Goal: Use online tool/utility: Utilize a website feature to perform a specific function

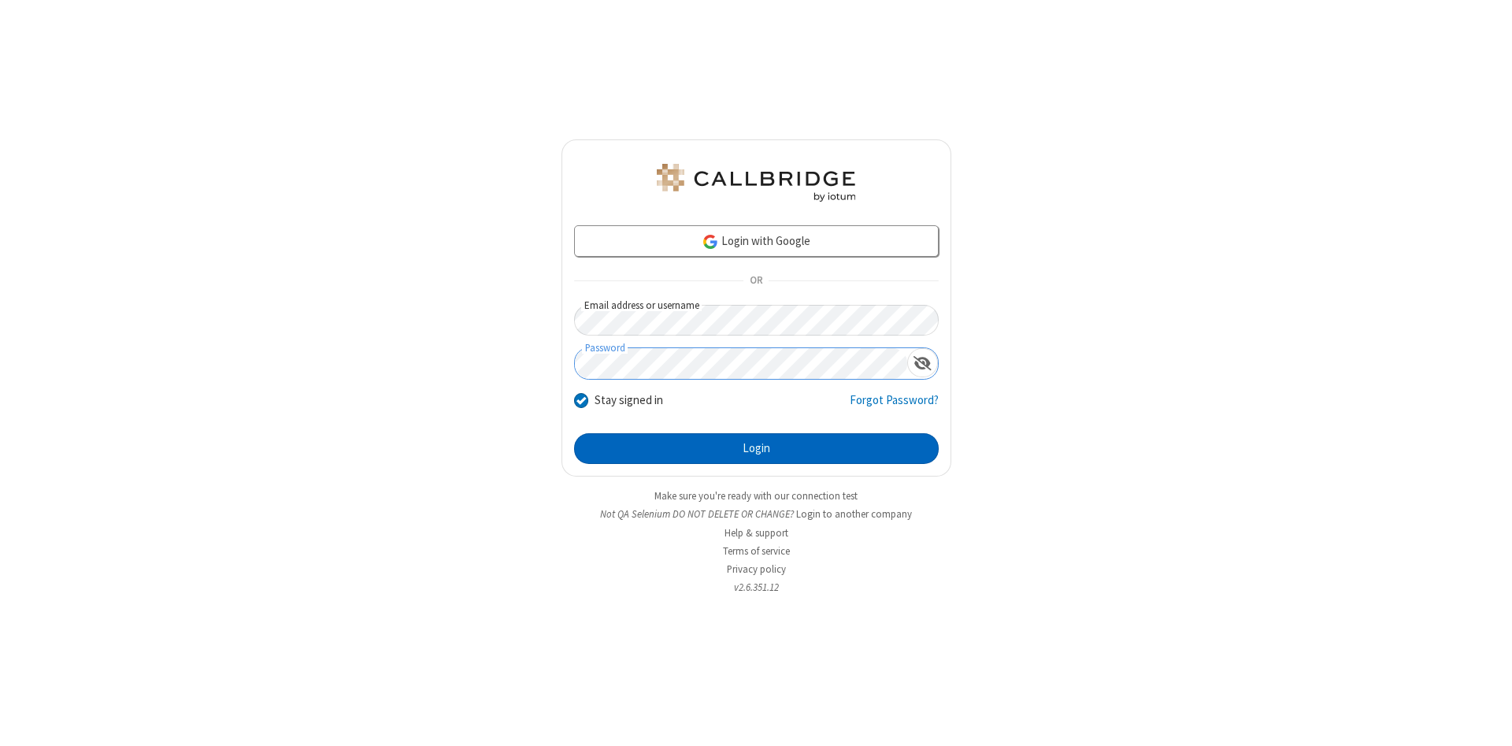
click at [756, 449] on button "Login" at bounding box center [756, 448] width 365 height 31
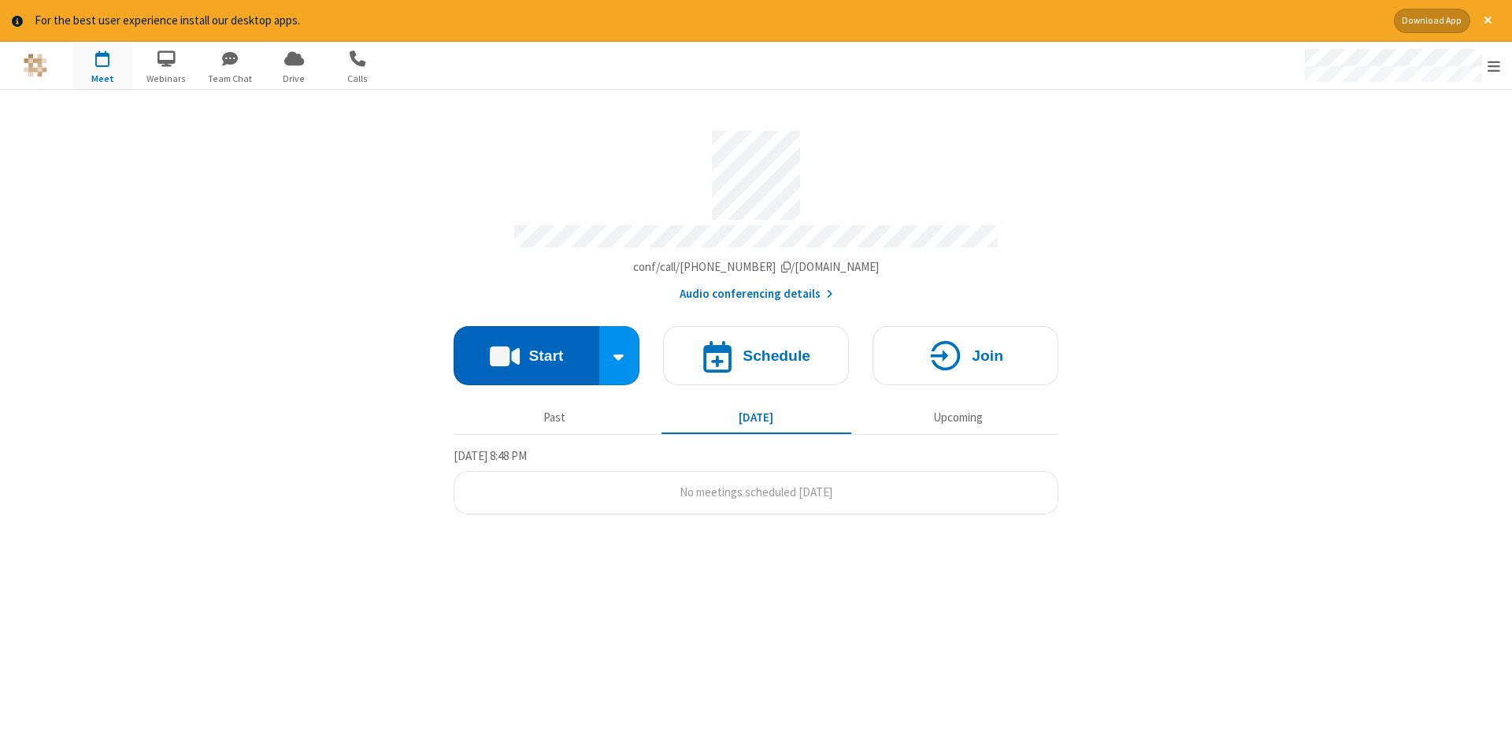
click at [526, 350] on button "Start" at bounding box center [527, 355] width 146 height 59
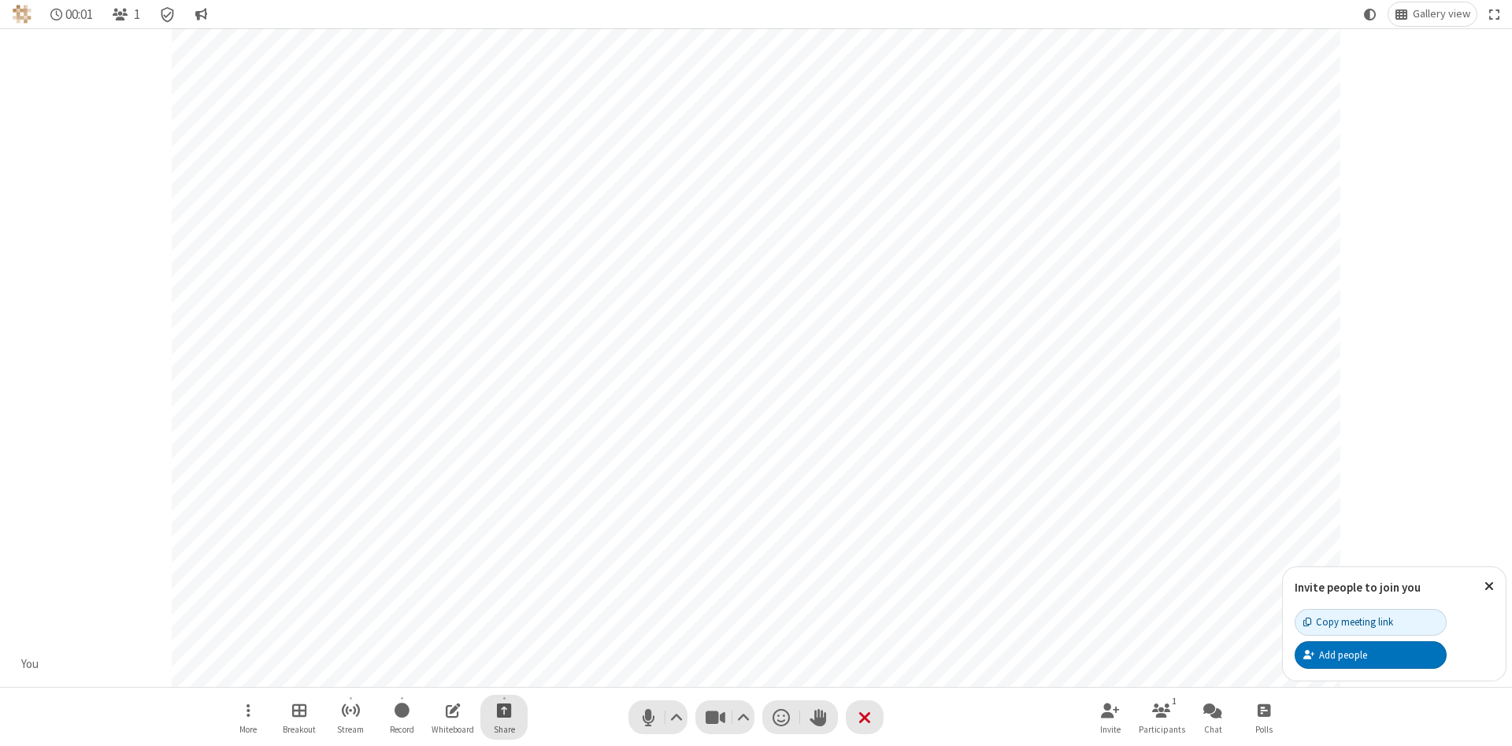
click at [503, 710] on span "Start sharing" at bounding box center [504, 710] width 15 height 20
click at [440, 672] on span "Share my screen" at bounding box center [441, 672] width 18 height 13
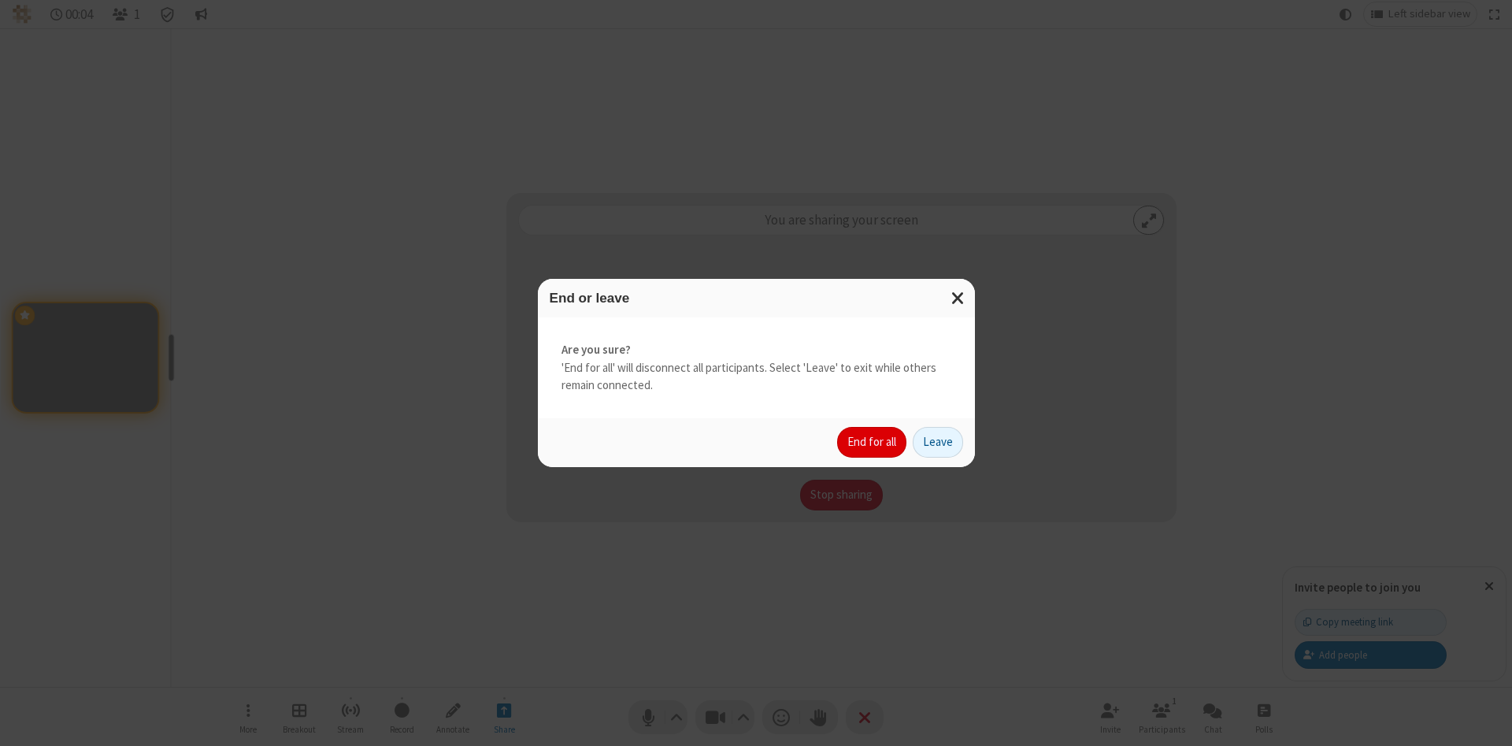
click at [873, 442] on button "End for all" at bounding box center [871, 442] width 69 height 31
